Goal: Transaction & Acquisition: Purchase product/service

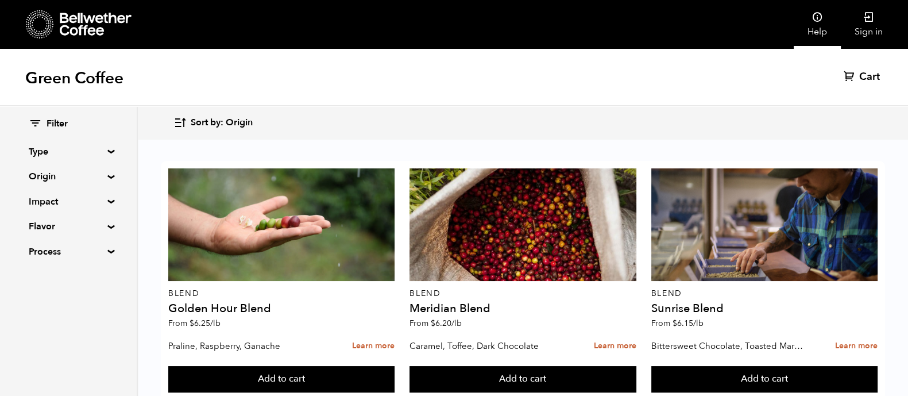
scroll to position [95, 0]
click at [870, 29] on link "Sign in" at bounding box center [869, 24] width 56 height 49
click at [870, 18] on icon at bounding box center [868, 16] width 11 height 11
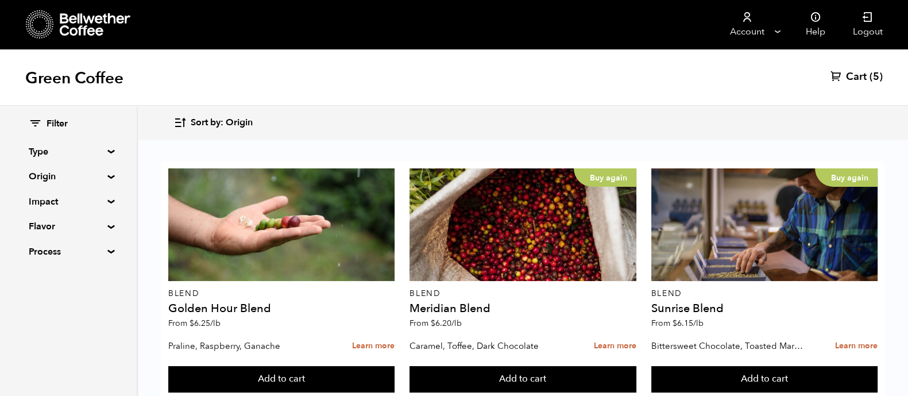
click at [867, 64] on div "Green Coffee Cart (5)" at bounding box center [454, 77] width 908 height 57
click at [865, 76] on span "Cart" at bounding box center [856, 77] width 21 height 14
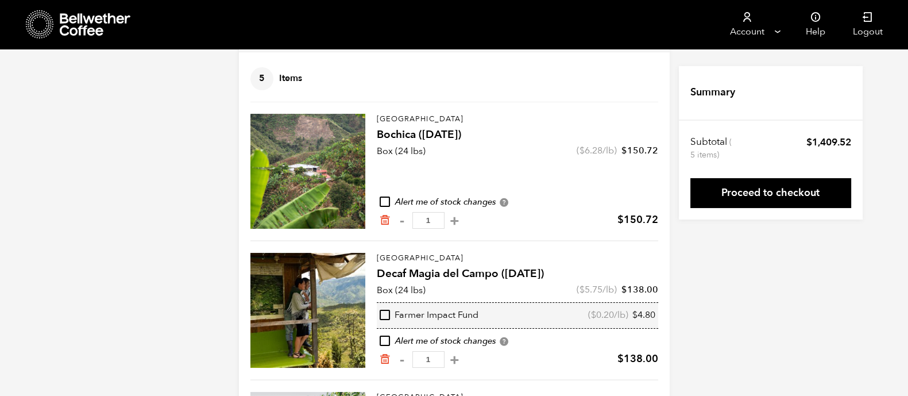
scroll to position [77, 0]
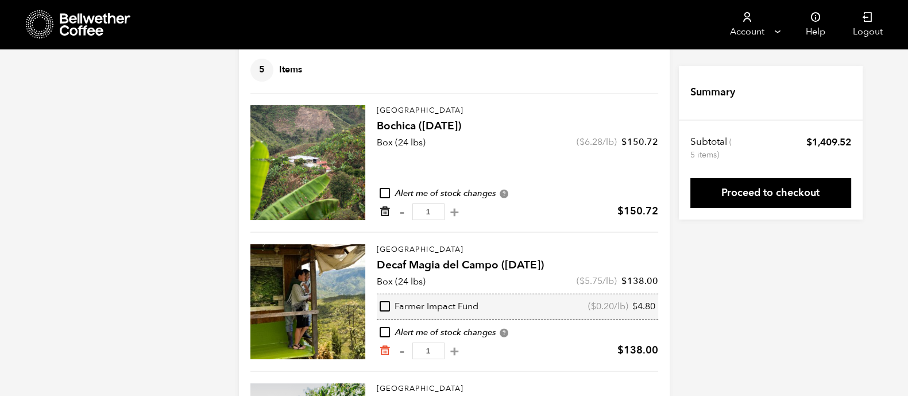
click at [382, 211] on icon "Remove from cart" at bounding box center [384, 211] width 11 height 11
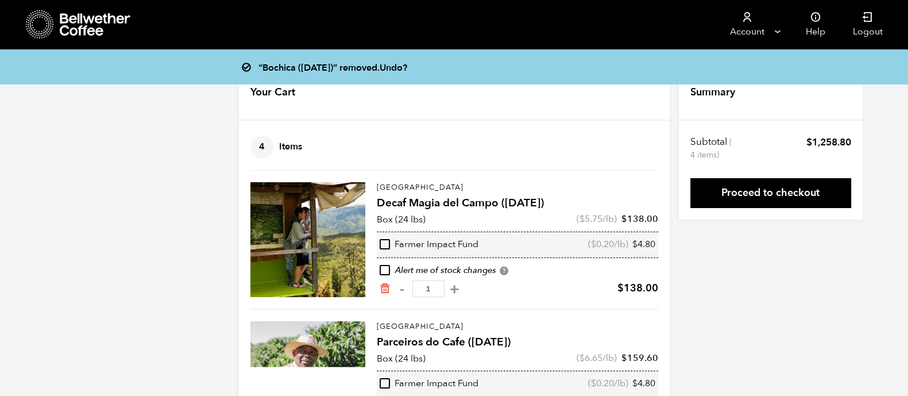
click at [98, 256] on div "“Bochica (JUN 25)” removed. Undo? Your Cart 4 Items Update cart 4 Items Colombi…" at bounding box center [454, 396] width 908 height 660
click at [383, 291] on icon "Remove from cart" at bounding box center [384, 288] width 11 height 11
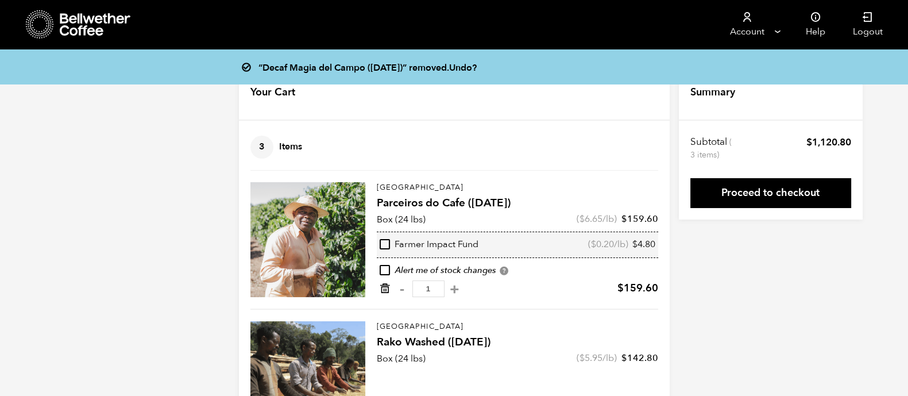
click at [385, 291] on icon "Remove from cart" at bounding box center [384, 288] width 11 height 11
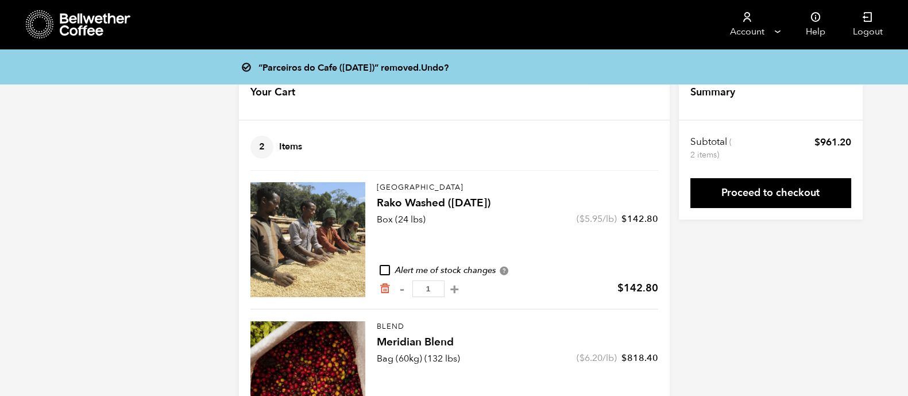
click at [385, 291] on icon "Remove from cart" at bounding box center [384, 288] width 11 height 11
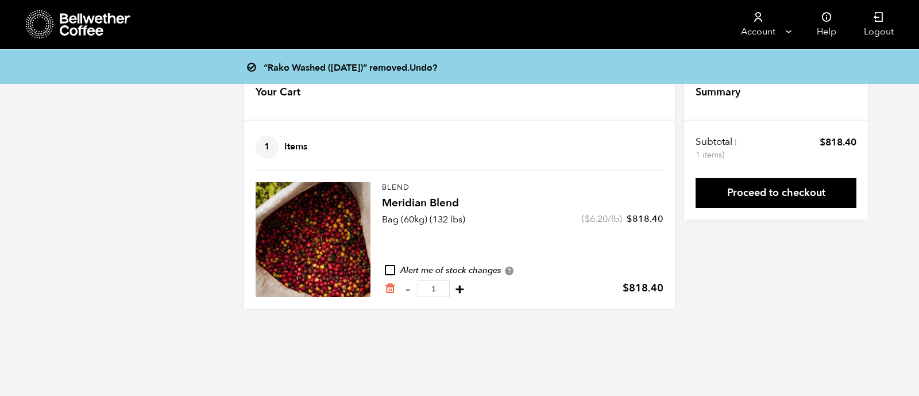
click at [467, 288] on button "+" at bounding box center [460, 288] width 14 height 11
type input "2"
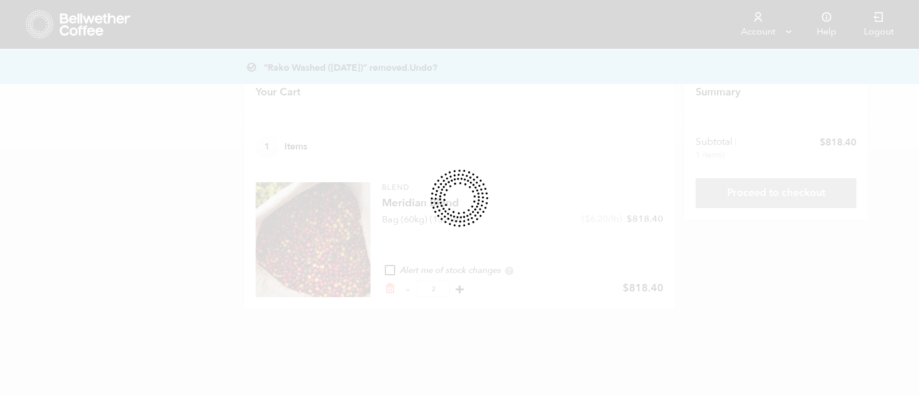
click at [469, 288] on div at bounding box center [459, 198] width 919 height 396
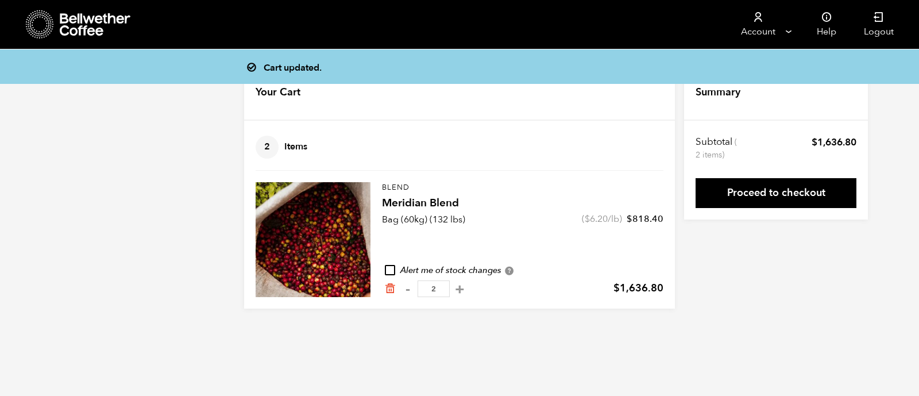
click at [467, 288] on button "+" at bounding box center [460, 288] width 14 height 11
type input "3"
click at [437, 288] on input "3" at bounding box center [434, 288] width 32 height 17
click at [440, 289] on input "3" at bounding box center [434, 288] width 32 height 17
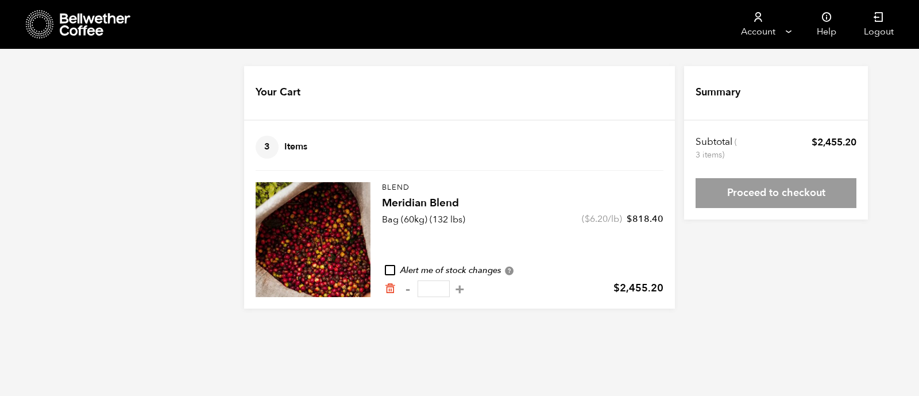
type input "8"
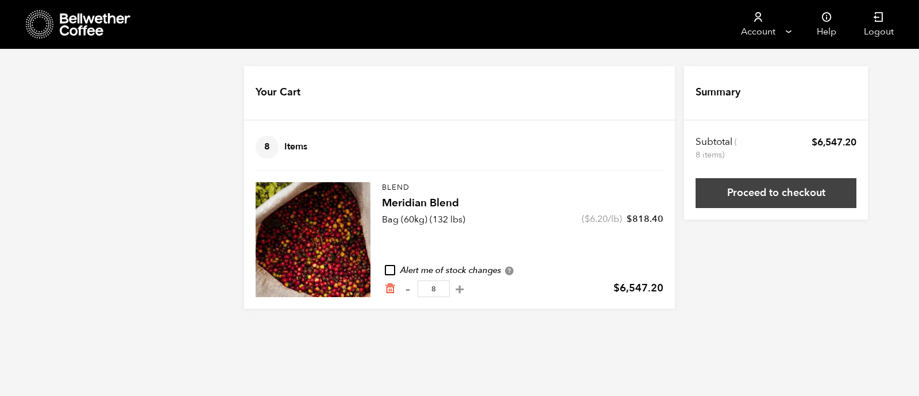
click at [769, 191] on link "Proceed to checkout" at bounding box center [776, 193] width 161 height 30
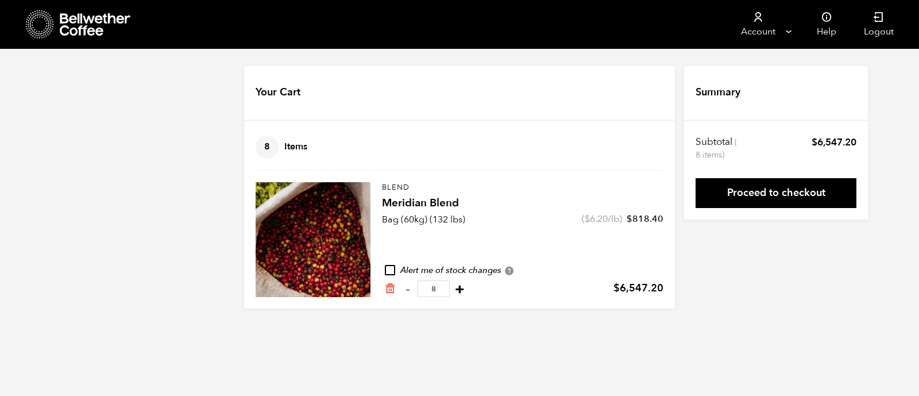
click at [467, 286] on button "+" at bounding box center [460, 288] width 14 height 11
type input "9"
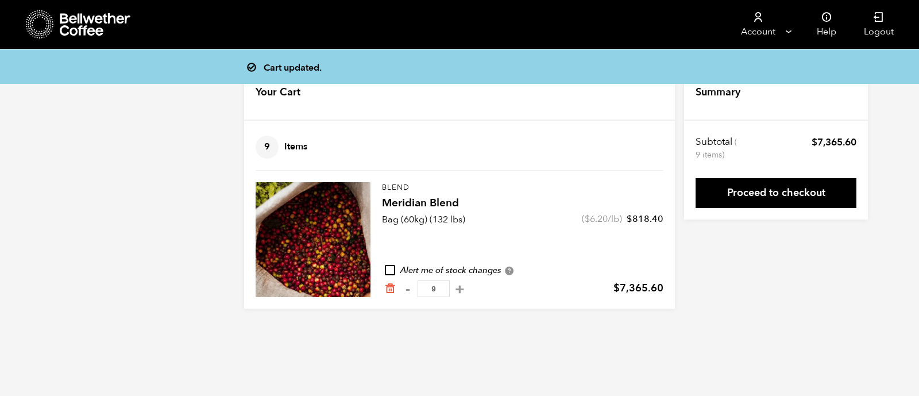
click at [467, 286] on button "+" at bounding box center [460, 288] width 14 height 11
type input "10"
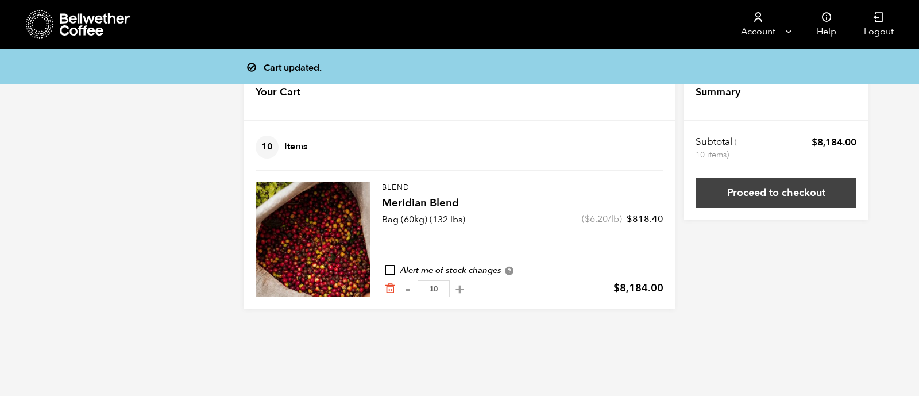
click at [759, 191] on link "Proceed to checkout" at bounding box center [776, 193] width 161 height 30
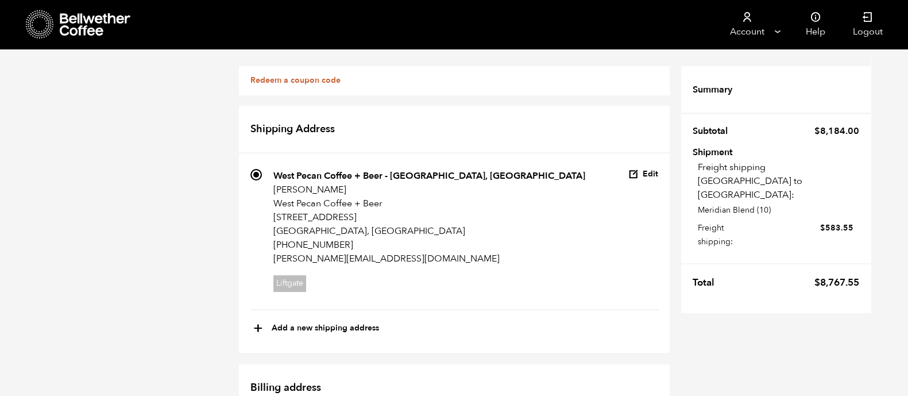
click at [759, 191] on td "Freight shipping [GEOGRAPHIC_DATA] to [GEOGRAPHIC_DATA]: Meridian Blend (10) Fr…" at bounding box center [776, 205] width 167 height 98
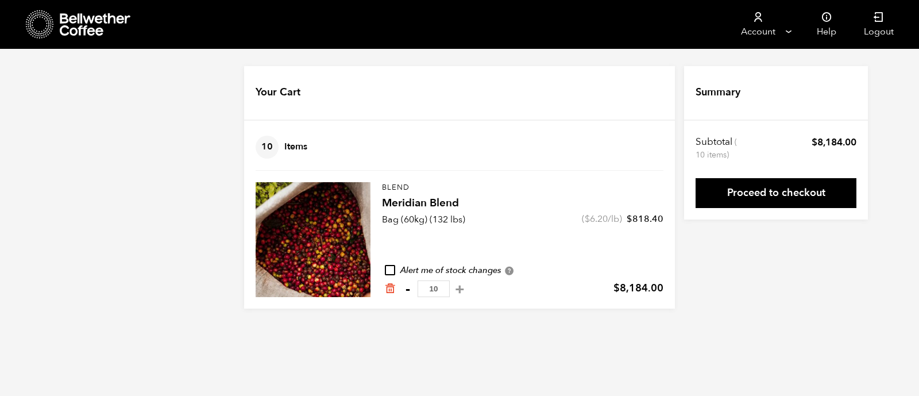
click at [408, 294] on button "-" at bounding box center [407, 288] width 14 height 11
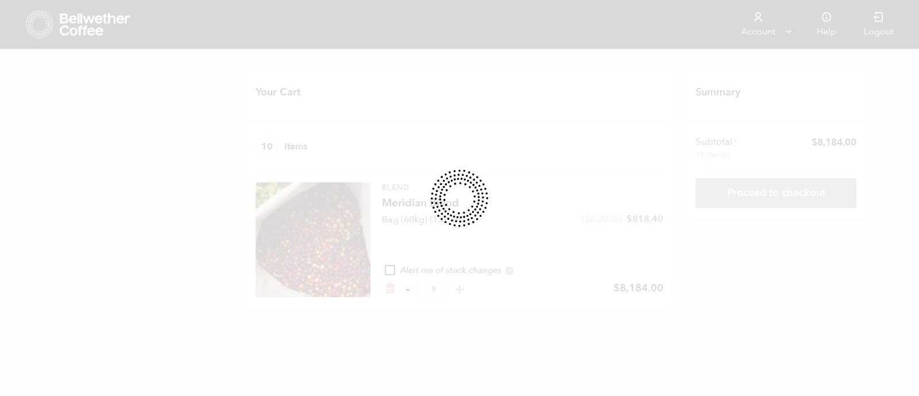
type input "9"
click at [408, 294] on div at bounding box center [459, 198] width 919 height 396
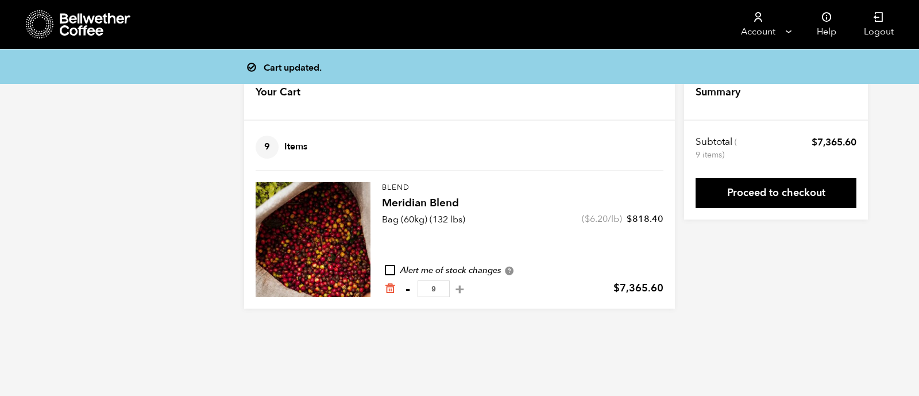
click at [406, 288] on button "-" at bounding box center [407, 288] width 14 height 11
type input "8"
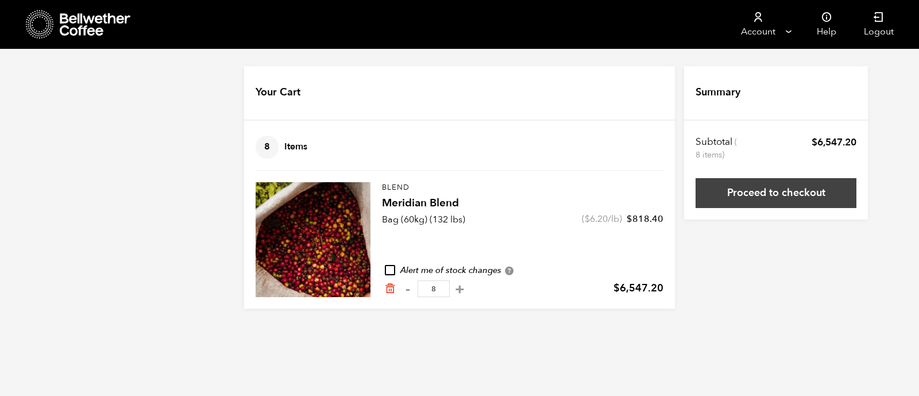
click at [792, 199] on link "Proceed to checkout" at bounding box center [776, 193] width 161 height 30
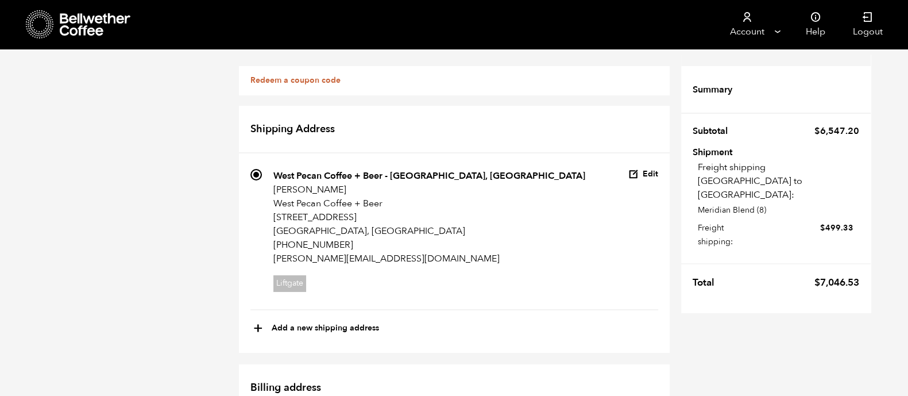
scroll to position [591, 0]
click at [0, 0] on div "Finding the best rate for your shipment. Please allow up to one minute for us t…" at bounding box center [0, 0] width 0 height 0
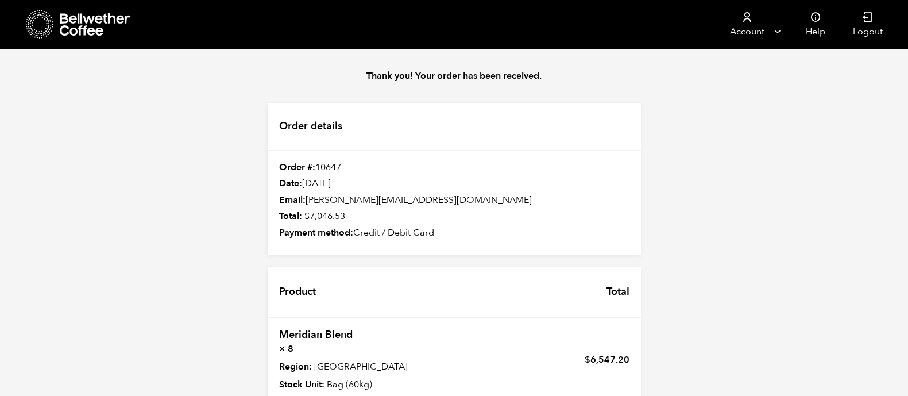
scroll to position [148, 0]
click at [144, 231] on div "Thank you! Your order has been received. Order details Order #: 10647 Date: [DA…" at bounding box center [454, 296] width 908 height 495
